Goal: Transaction & Acquisition: Purchase product/service

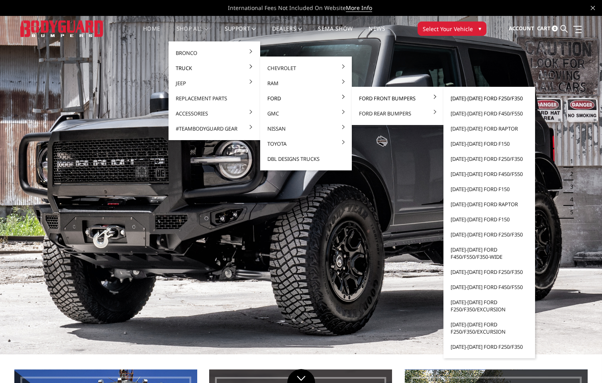
click at [473, 97] on link "[DATE]-[DATE] Ford F250/F350" at bounding box center [488, 98] width 85 height 15
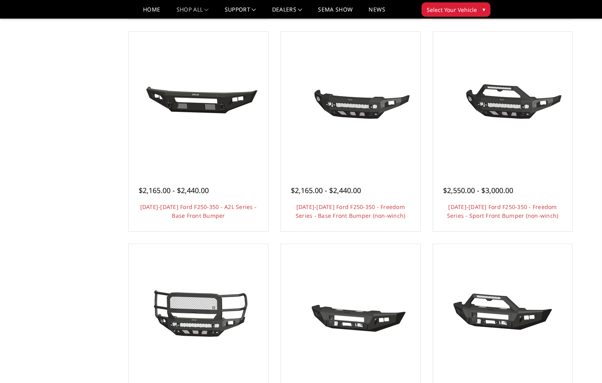
scroll to position [319, 0]
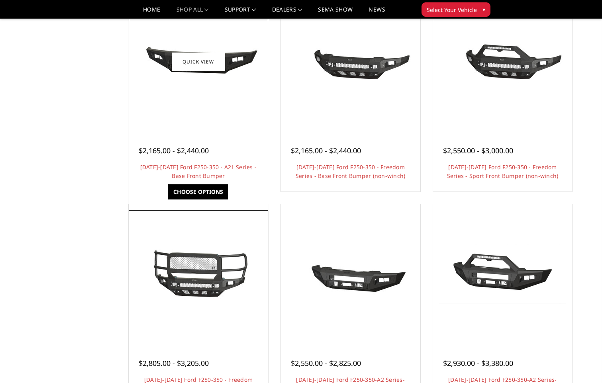
click at [196, 190] on link "Choose Options" at bounding box center [198, 191] width 60 height 15
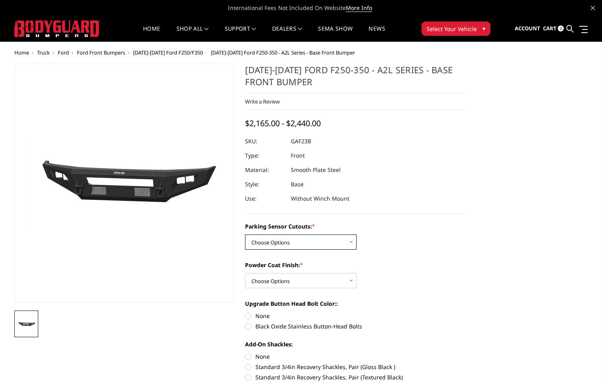
click at [352, 242] on select "Choose Options No - Without Parking Sensor Cutouts Yes - With Parking Sensor Cu…" at bounding box center [301, 242] width 112 height 15
select select "3470"
click at [245, 235] on select "Choose Options No - Without Parking Sensor Cutouts Yes - With Parking Sensor Cu…" at bounding box center [301, 242] width 112 height 15
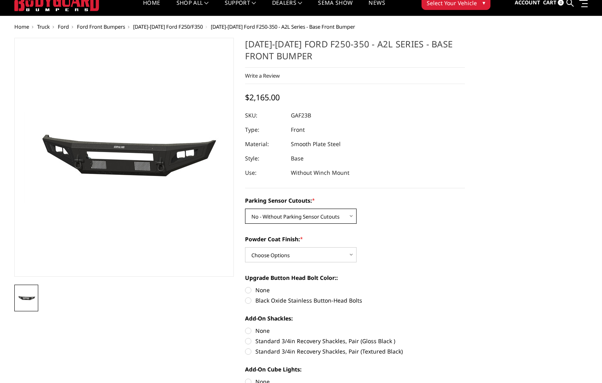
scroll to position [40, 0]
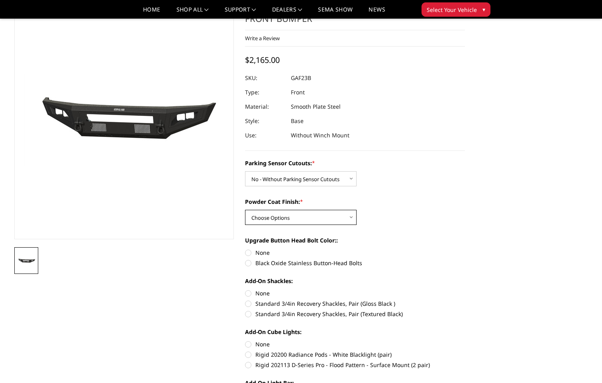
click at [350, 218] on select "Choose Options Bare Metal Textured Black Powder Coat" at bounding box center [301, 217] width 112 height 15
select select "3473"
click at [245, 210] on select "Choose Options Bare Metal Textured Black Powder Coat" at bounding box center [301, 217] width 112 height 15
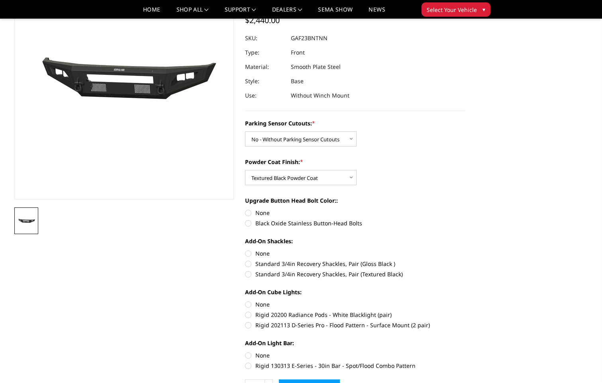
click at [250, 222] on label "Black Oxide Stainless Button-Head Bolts" at bounding box center [355, 223] width 220 height 8
click at [465, 209] on input "Black Oxide Stainless Button-Head Bolts" at bounding box center [465, 209] width 0 height 0
radio input "true"
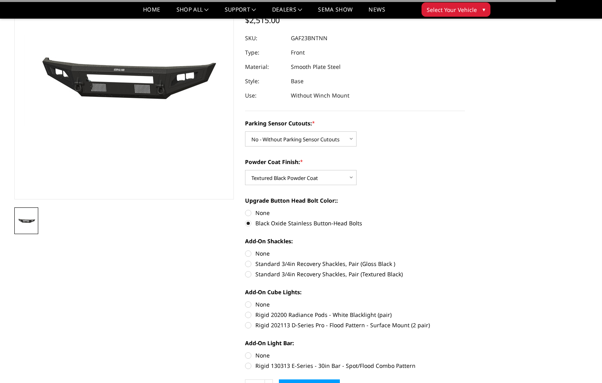
scroll to position [119, 0]
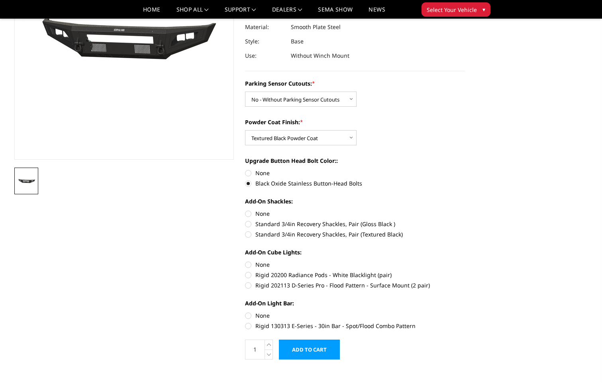
click at [247, 232] on label "Standard 3/4in Recovery Shackles, Pair (Textured Black)" at bounding box center [355, 234] width 220 height 8
click at [465, 220] on input "Standard 3/4in Recovery Shackles, Pair (Textured Black)" at bounding box center [465, 220] width 0 height 0
radio input "true"
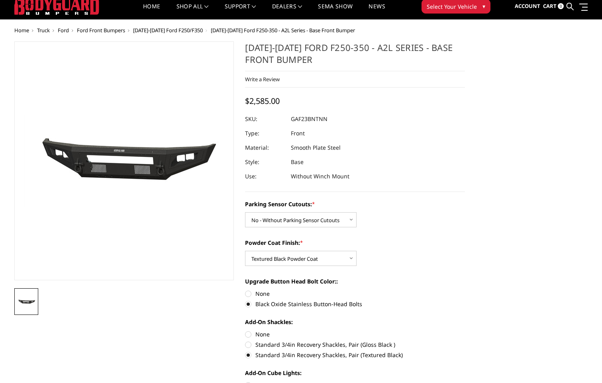
scroll to position [0, 0]
